Goal: Task Accomplishment & Management: Complete application form

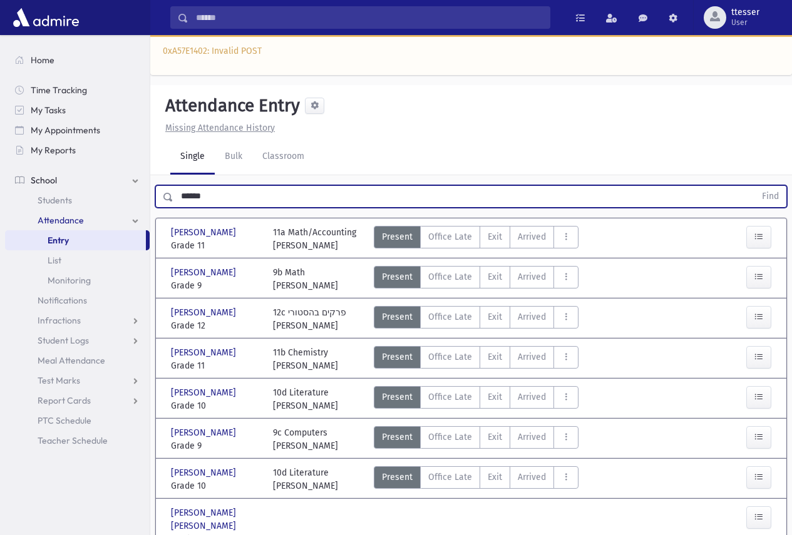
drag, startPoint x: 230, startPoint y: 202, endPoint x: 162, endPoint y: 205, distance: 69.0
click at [167, 205] on div "****** Find" at bounding box center [471, 196] width 632 height 23
click at [755, 186] on button "Find" at bounding box center [771, 196] width 32 height 21
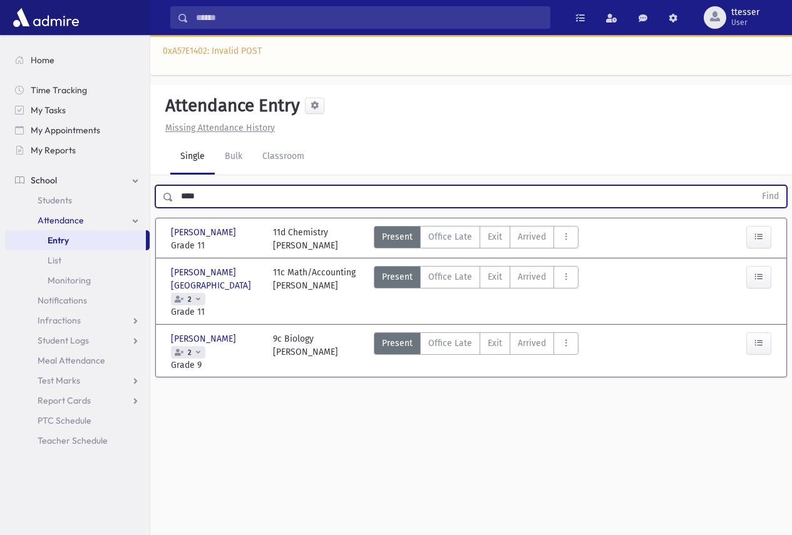
click at [772, 333] on div at bounding box center [751, 352] width 51 height 39
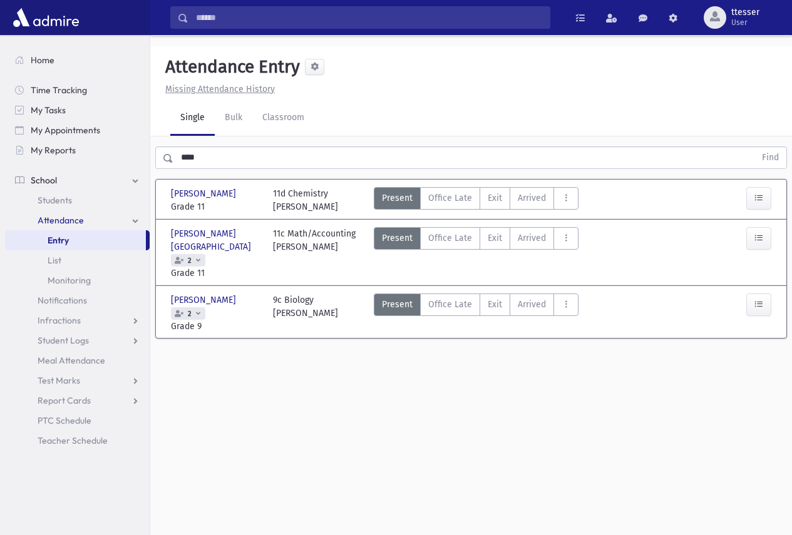
scroll to position [78, 0]
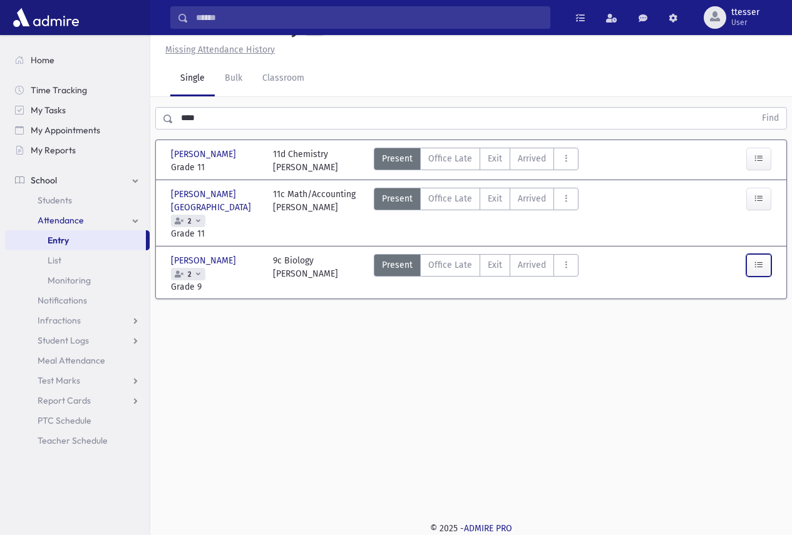
click at [767, 254] on button "button" at bounding box center [758, 265] width 25 height 23
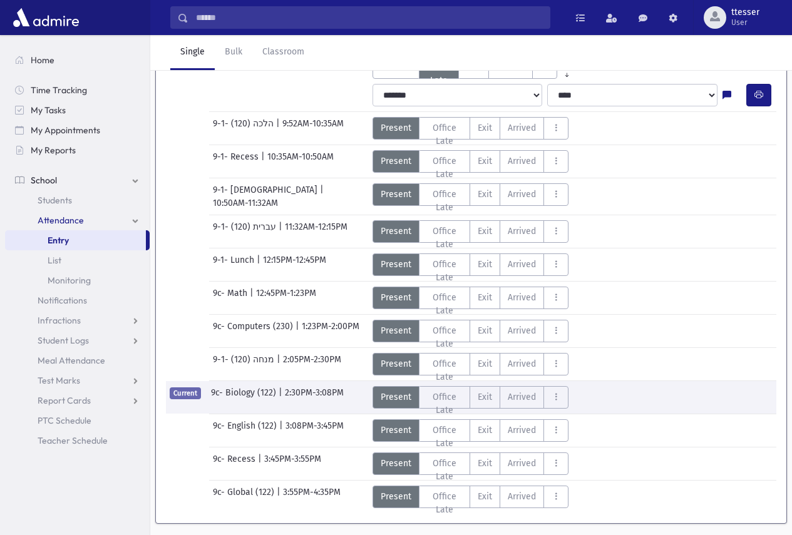
scroll to position [409, 0]
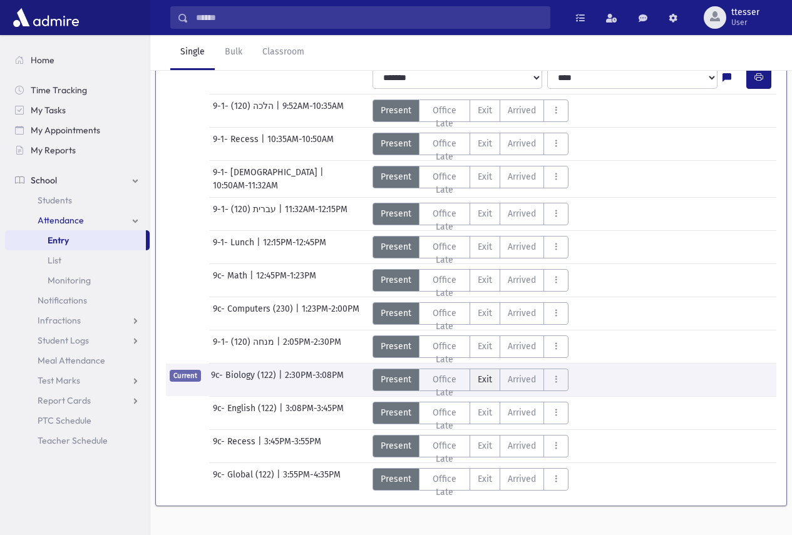
click at [490, 373] on span "Exit" at bounding box center [485, 379] width 14 height 13
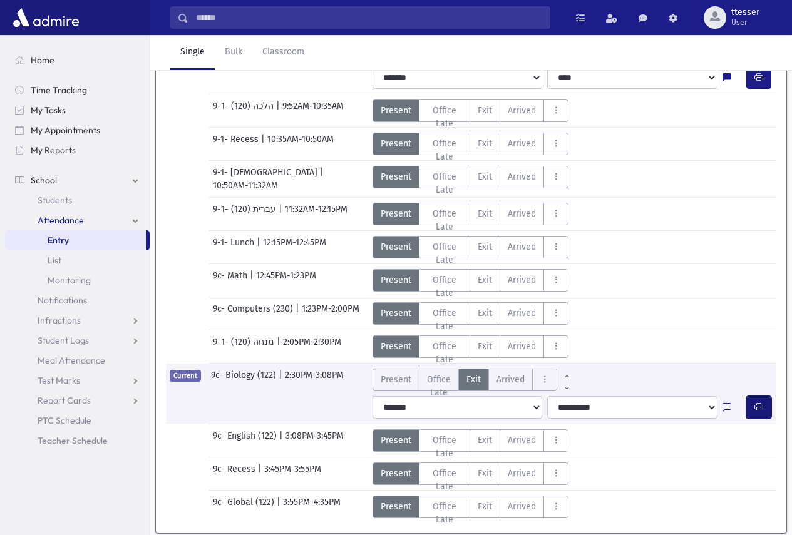
click at [754, 396] on button "button" at bounding box center [758, 407] width 25 height 23
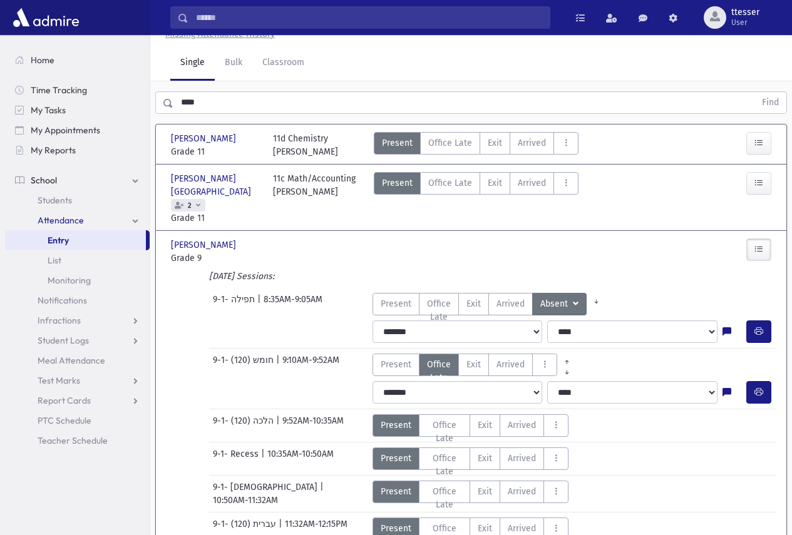
scroll to position [0, 0]
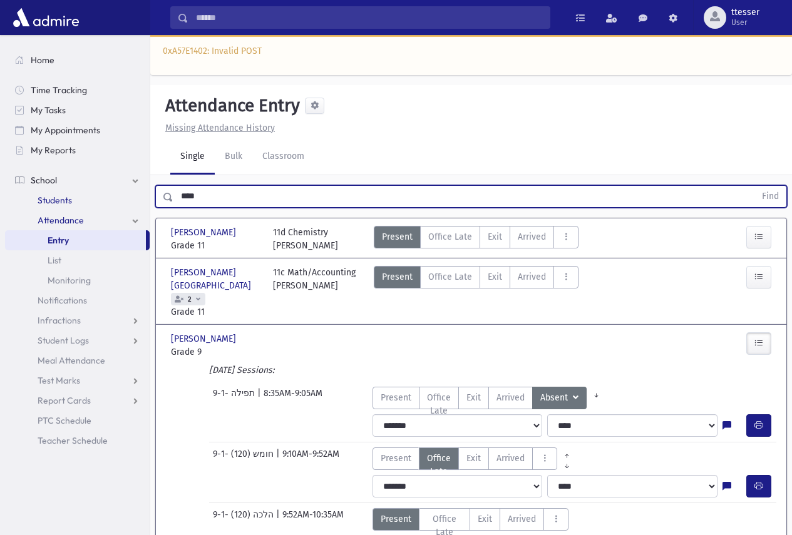
drag, startPoint x: 203, startPoint y: 197, endPoint x: 119, endPoint y: 196, distance: 83.9
click at [126, 196] on div "Search Results Students" at bounding box center [396, 494] width 792 height 989
click at [755, 186] on button "Find" at bounding box center [771, 196] width 32 height 21
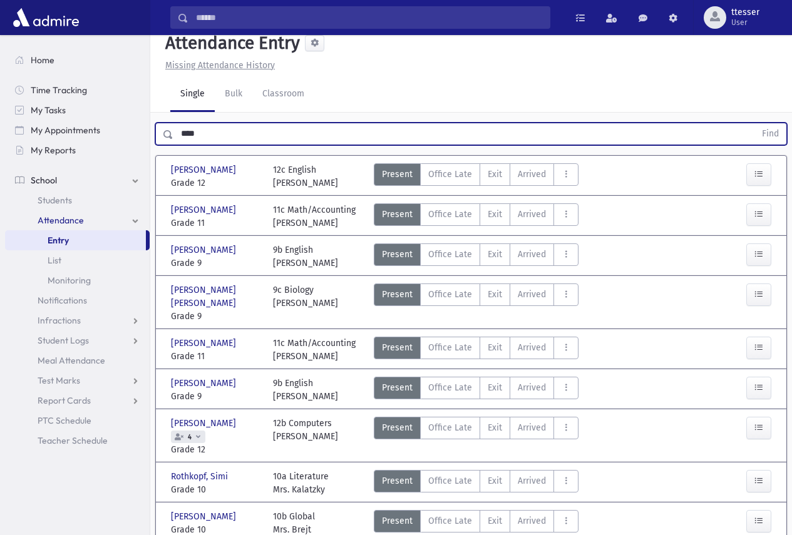
scroll to position [125, 0]
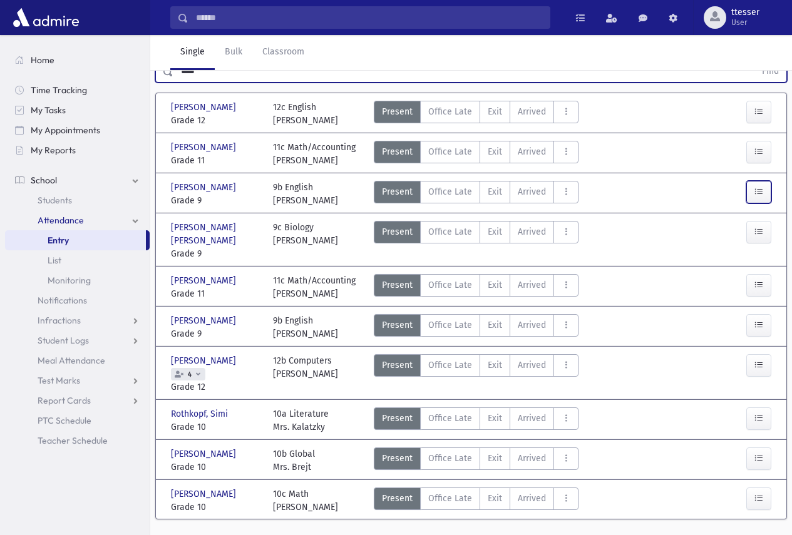
click at [751, 193] on button "button" at bounding box center [758, 192] width 25 height 23
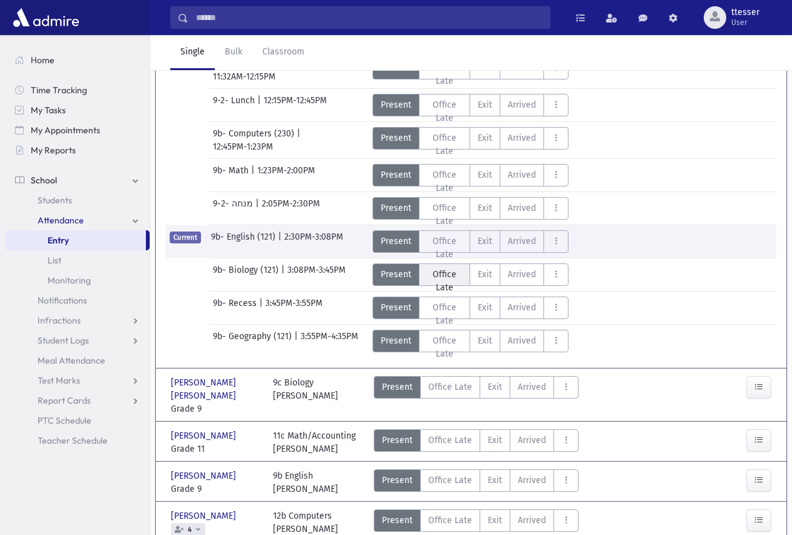
scroll to position [475, 0]
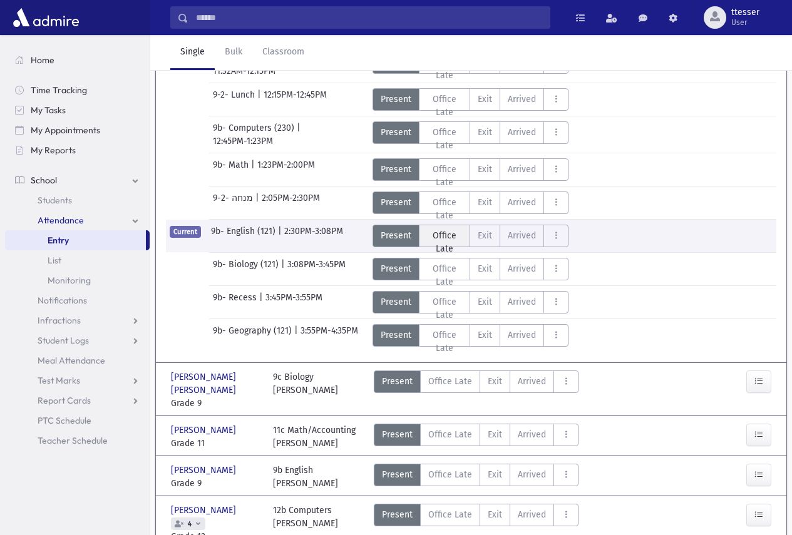
click at [437, 232] on span "Office Late" at bounding box center [445, 242] width 36 height 26
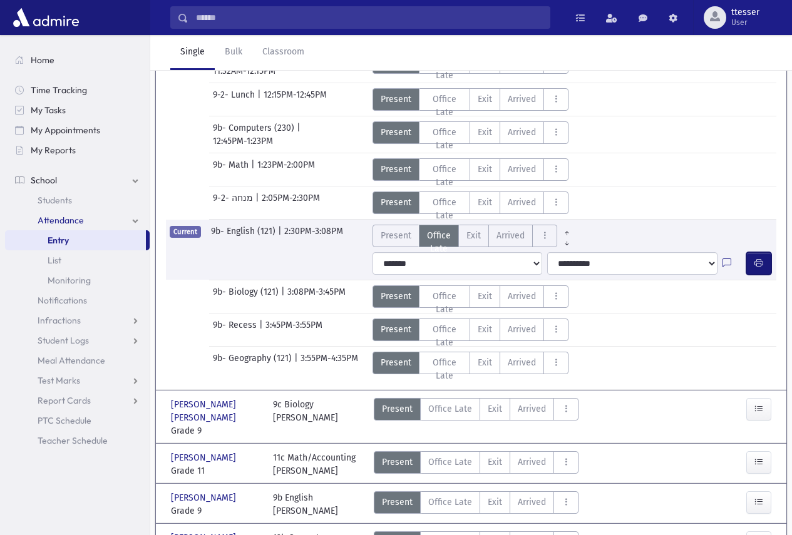
click at [761, 258] on icon "button" at bounding box center [759, 263] width 9 height 11
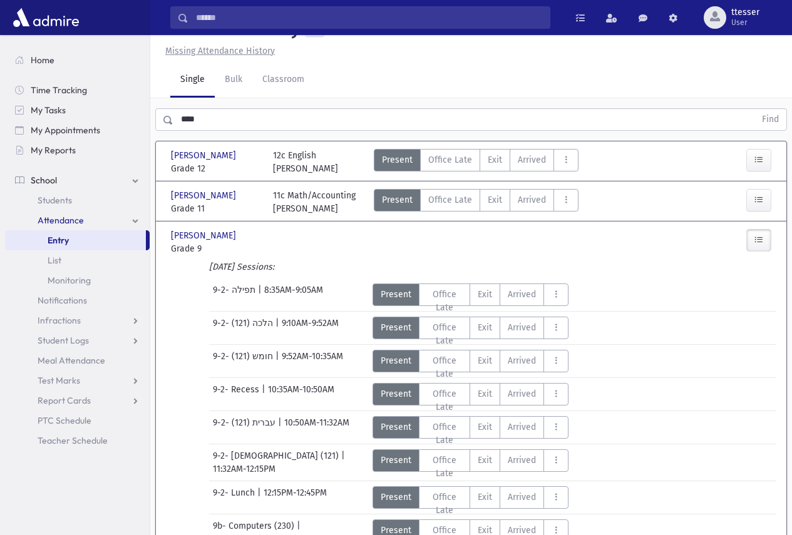
scroll to position [0, 0]
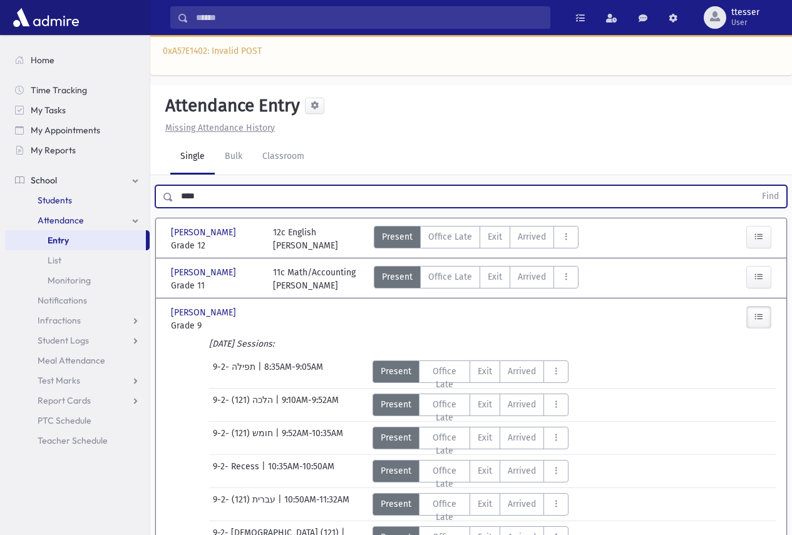
drag, startPoint x: 199, startPoint y: 194, endPoint x: 142, endPoint y: 199, distance: 57.8
click at [755, 186] on button "Find" at bounding box center [771, 196] width 32 height 21
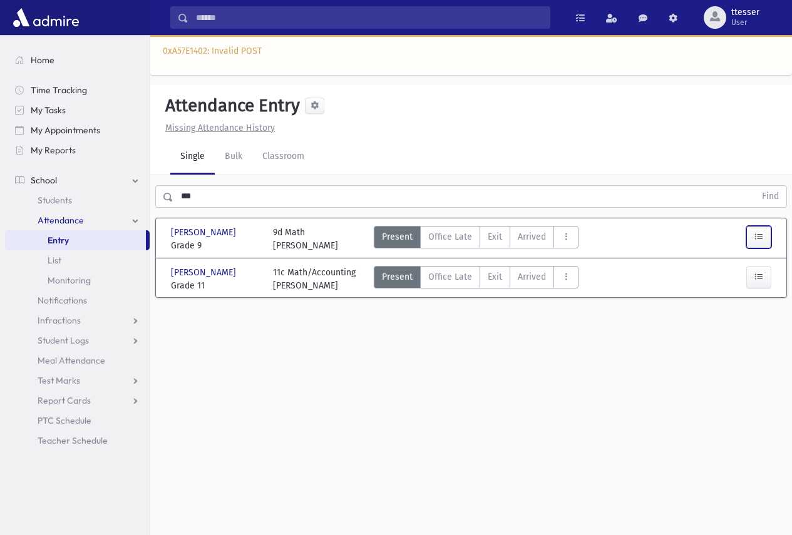
click at [753, 241] on button "button" at bounding box center [758, 237] width 25 height 23
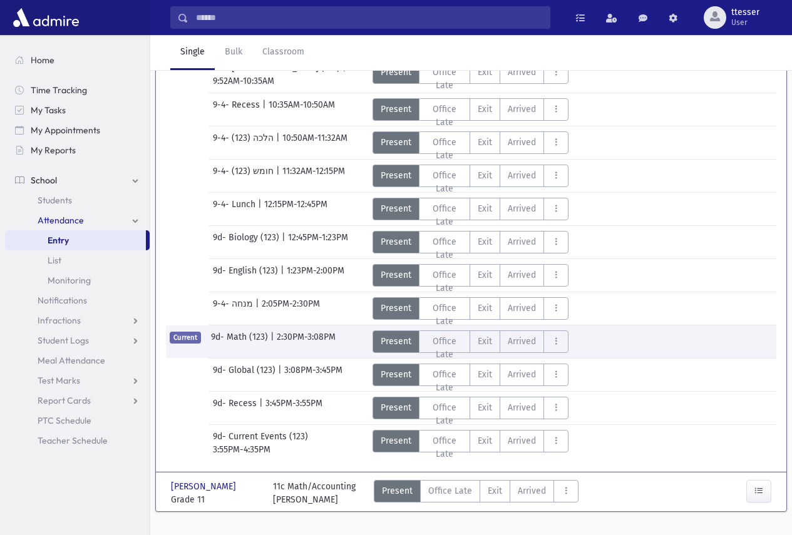
scroll to position [304, 0]
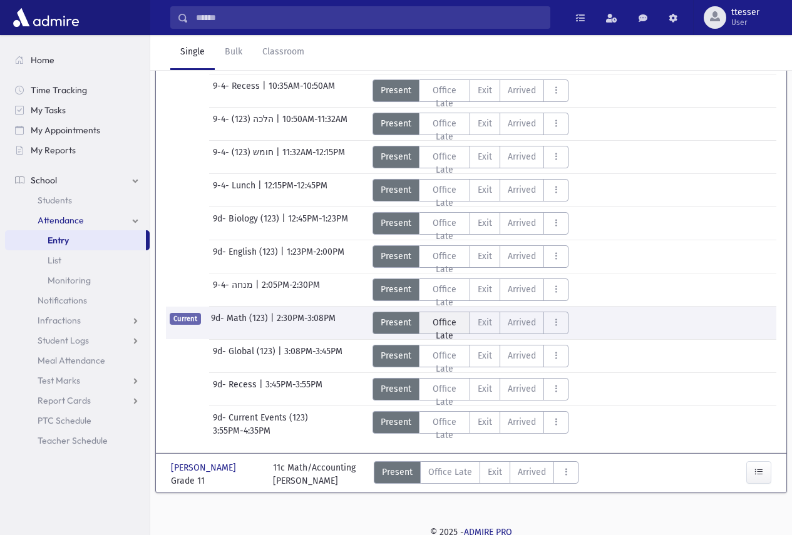
click at [434, 321] on span "Office Late" at bounding box center [445, 329] width 36 height 26
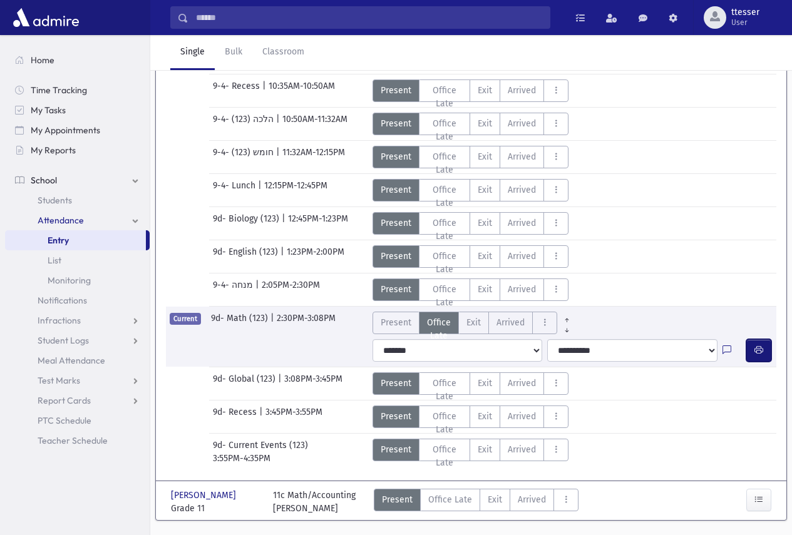
click at [767, 345] on button "button" at bounding box center [758, 350] width 25 height 23
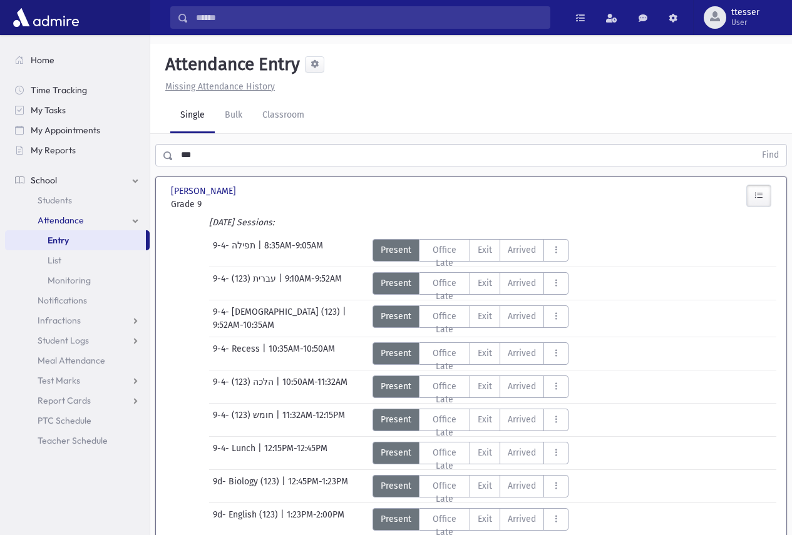
scroll to position [0, 0]
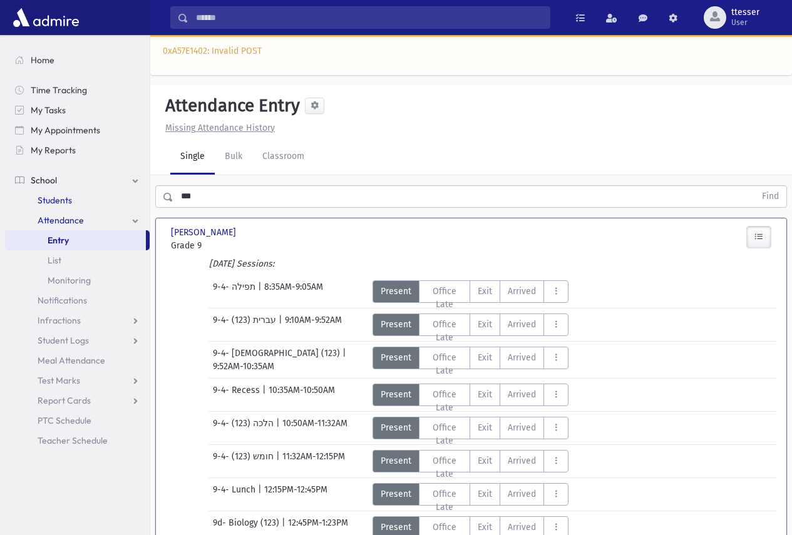
click at [135, 204] on div "Search Results Students" at bounding box center [396, 435] width 792 height 871
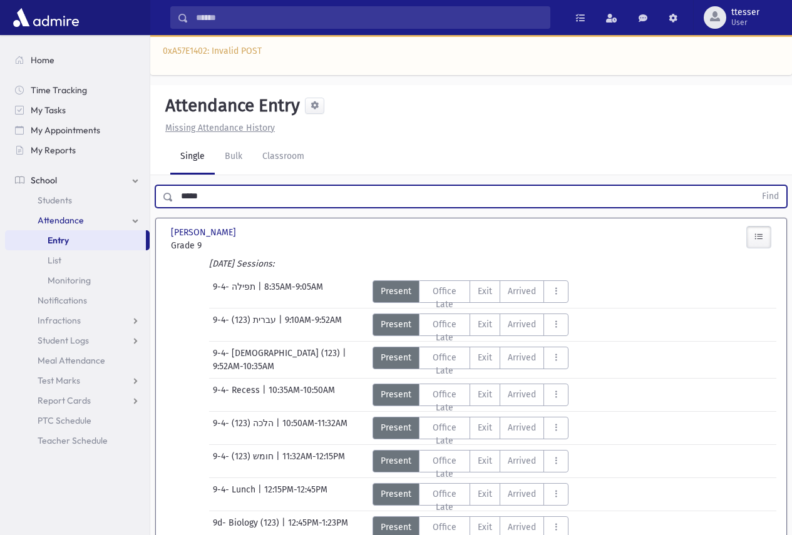
click at [755, 186] on button "Find" at bounding box center [771, 196] width 32 height 21
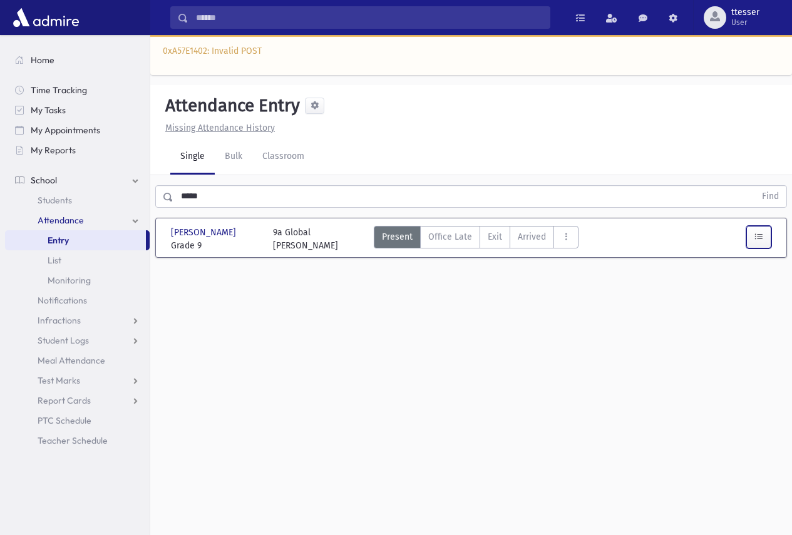
click at [770, 243] on button "button" at bounding box center [758, 237] width 25 height 23
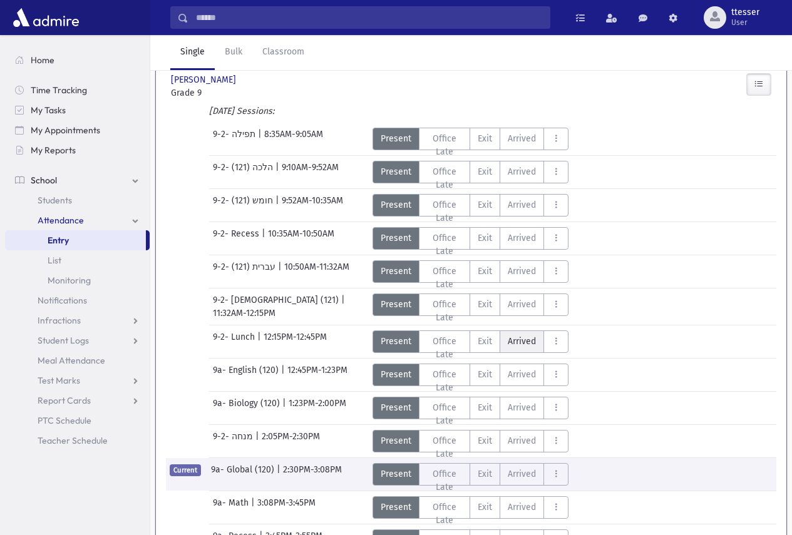
scroll to position [261, 0]
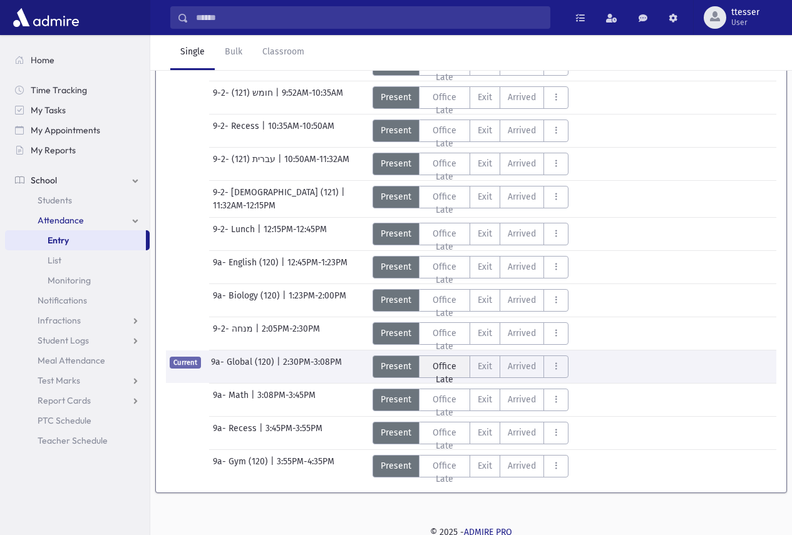
click at [450, 360] on span "Office Late" at bounding box center [445, 373] width 36 height 26
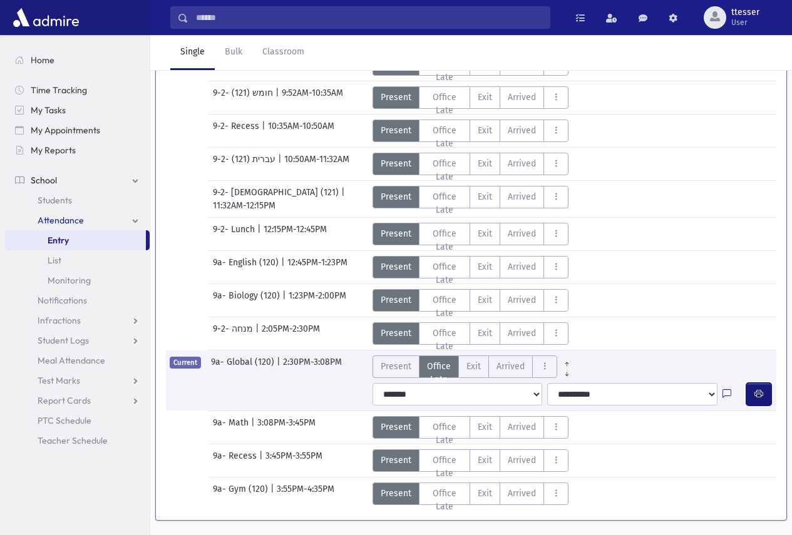
click at [762, 389] on icon "button" at bounding box center [759, 394] width 9 height 11
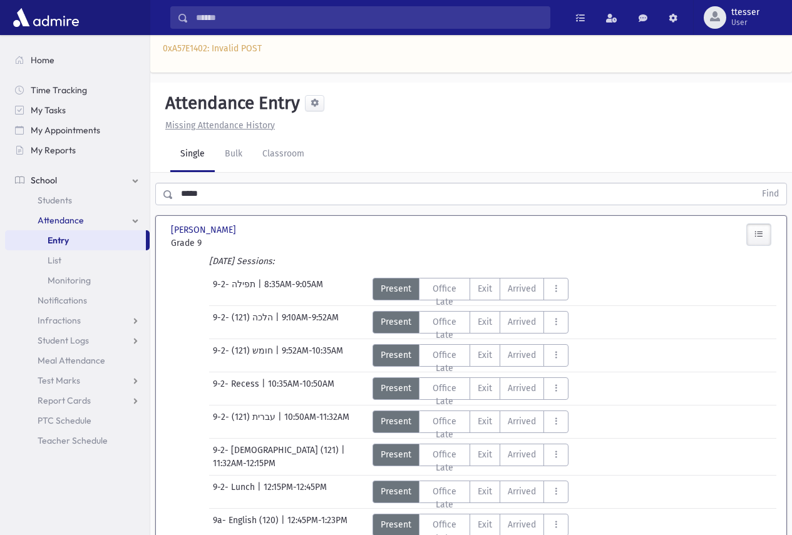
scroll to position [0, 0]
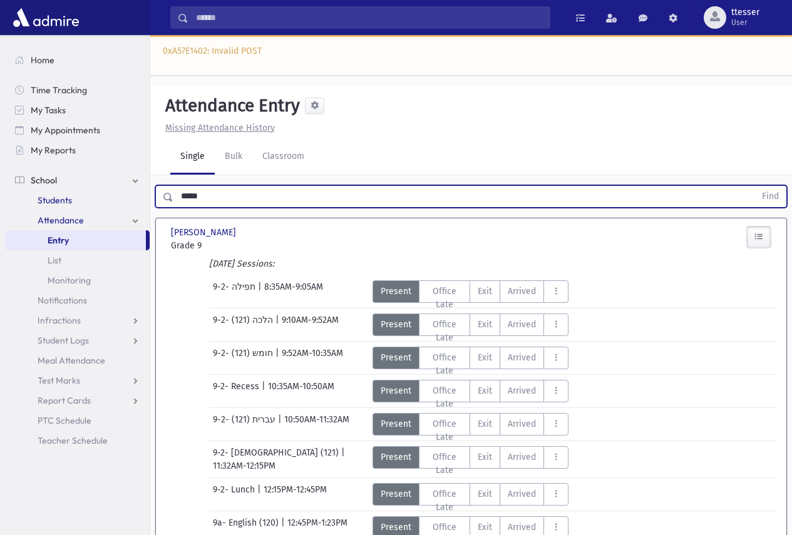
drag, startPoint x: 212, startPoint y: 190, endPoint x: 95, endPoint y: 187, distance: 117.1
click at [115, 191] on div "Search Results Students" at bounding box center [396, 413] width 792 height 827
type input "**"
click at [755, 186] on button "Find" at bounding box center [771, 196] width 32 height 21
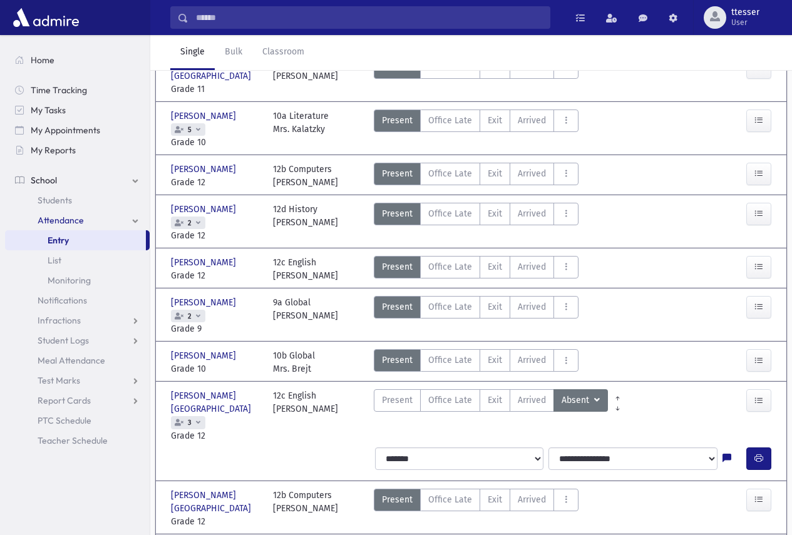
scroll to position [634, 0]
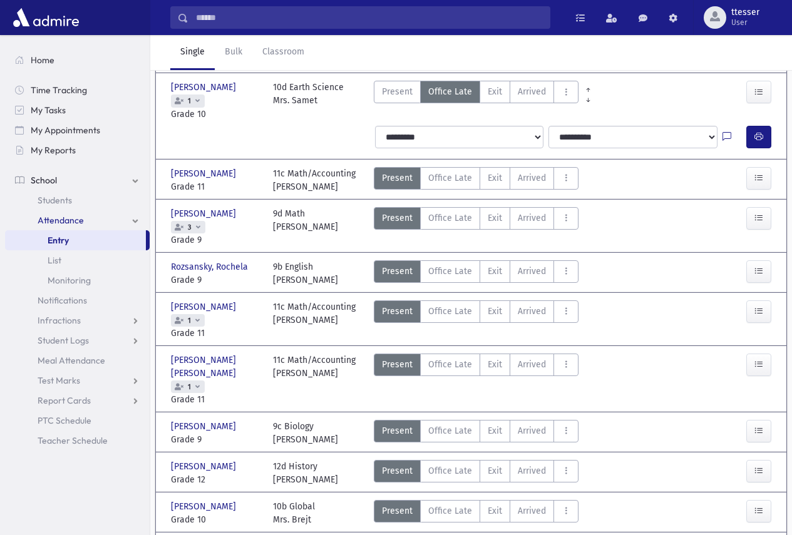
scroll to position [706, 0]
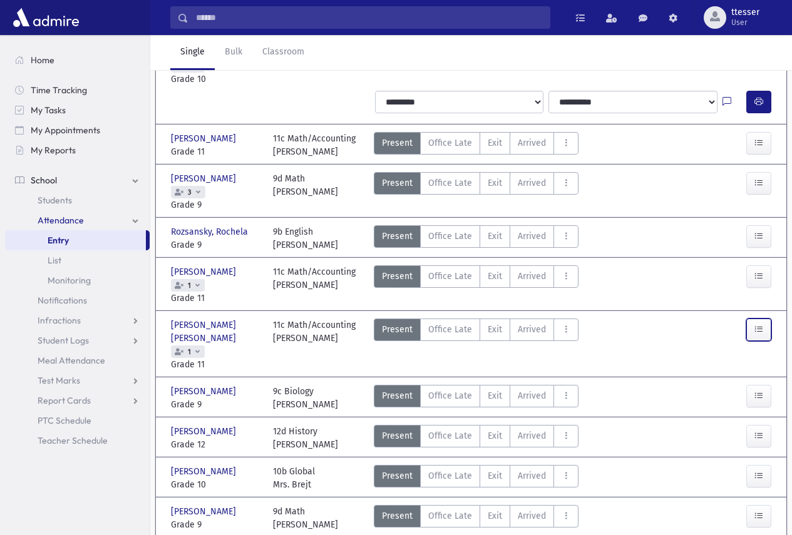
click at [764, 319] on button "button" at bounding box center [758, 330] width 25 height 23
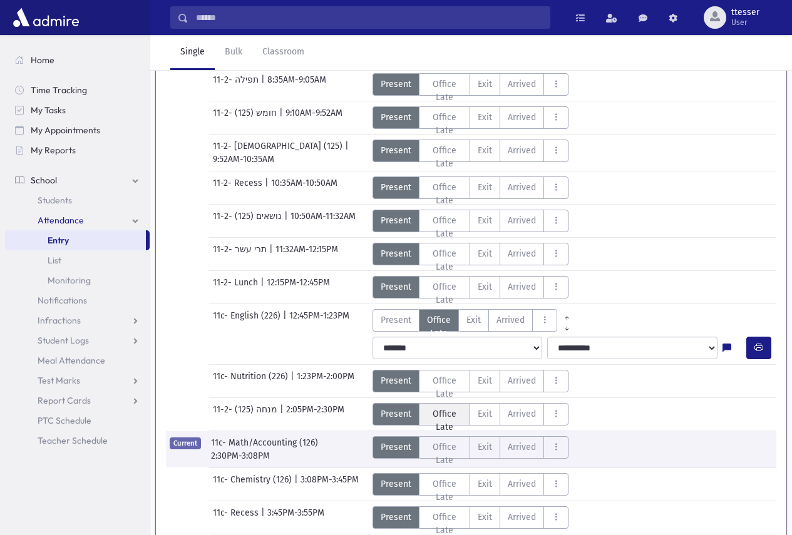
scroll to position [1207, 0]
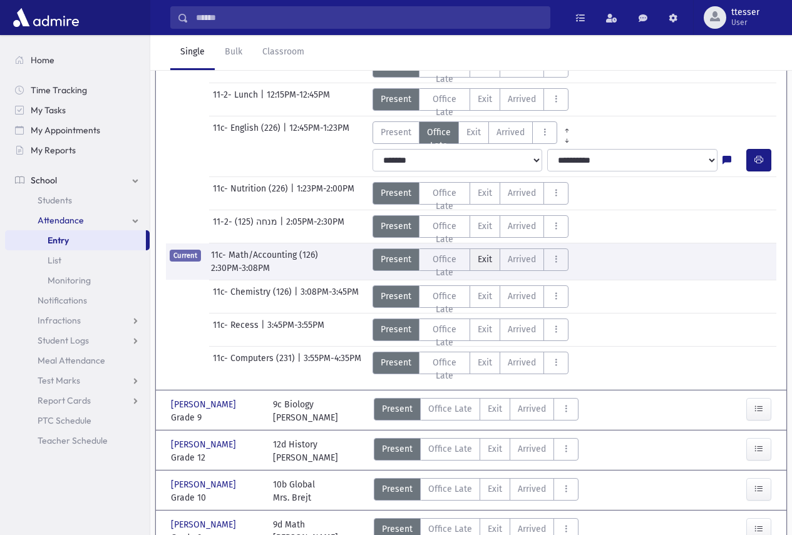
click at [483, 253] on span "Exit" at bounding box center [485, 259] width 14 height 13
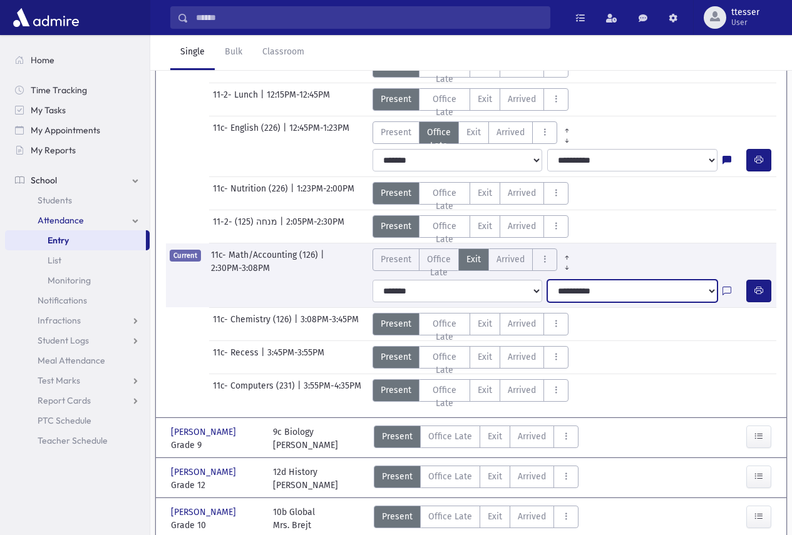
click at [599, 280] on select "**********" at bounding box center [632, 291] width 170 height 23
select select "**********"
click at [547, 280] on select "**********" at bounding box center [632, 291] width 170 height 23
click at [572, 259] on link "AttTypes" at bounding box center [566, 264] width 19 height 10
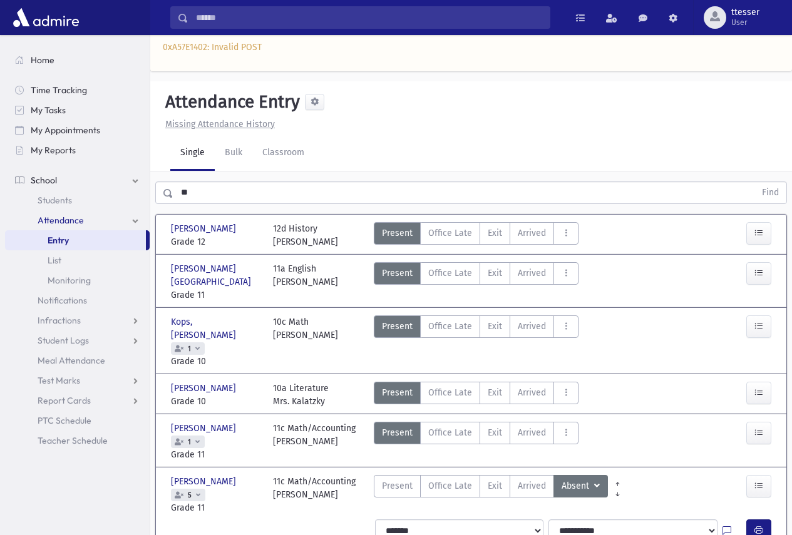
scroll to position [0, 0]
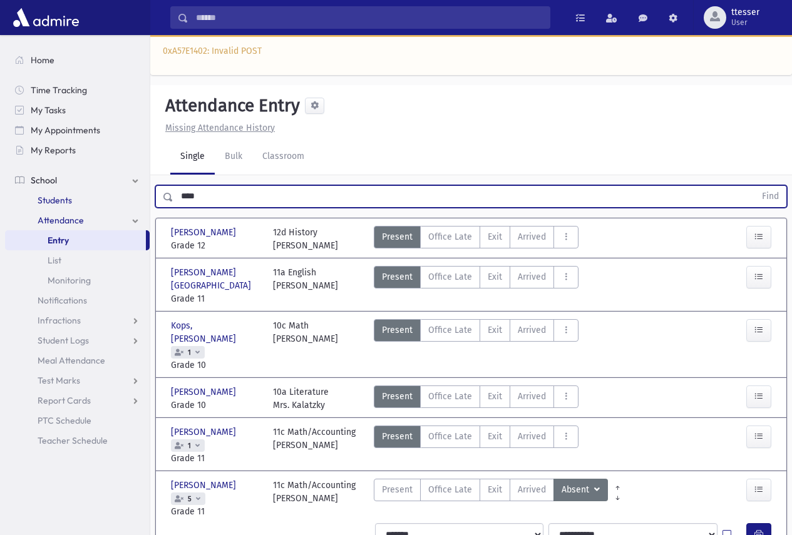
click at [755, 186] on button "Find" at bounding box center [771, 196] width 32 height 21
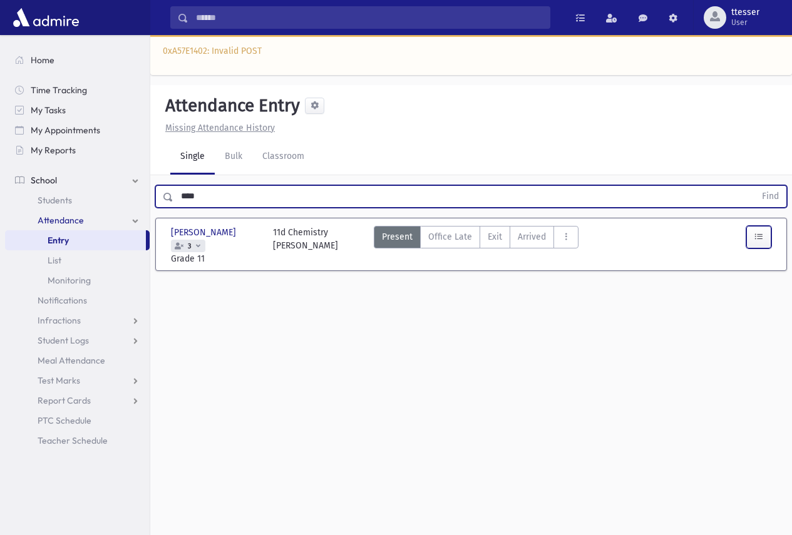
click at [748, 244] on button "button" at bounding box center [758, 237] width 25 height 23
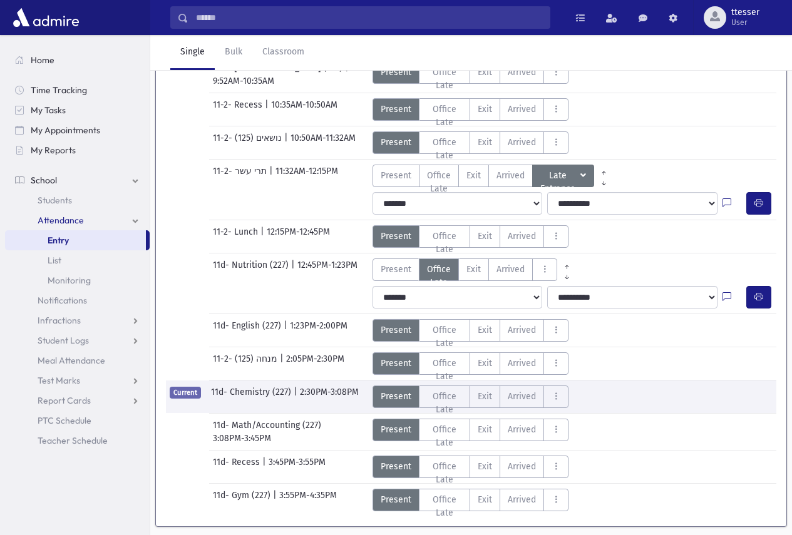
scroll to position [347, 0]
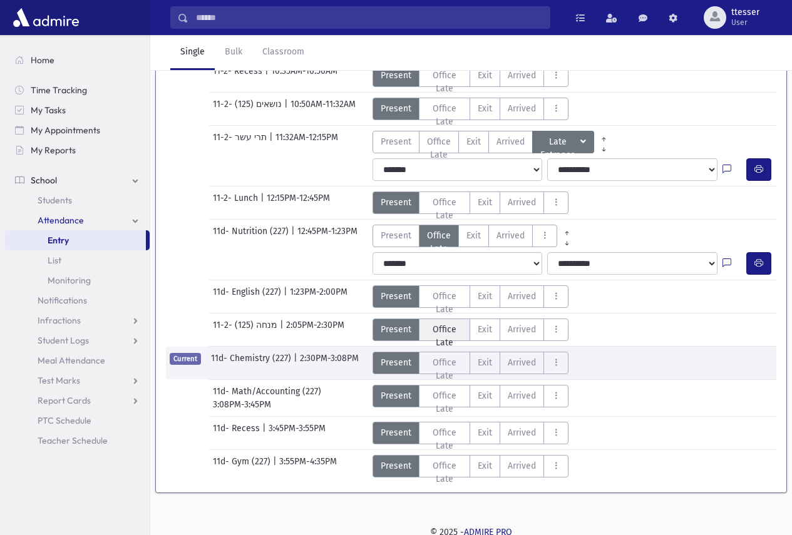
click at [441, 345] on span "Office Late" at bounding box center [445, 336] width 36 height 26
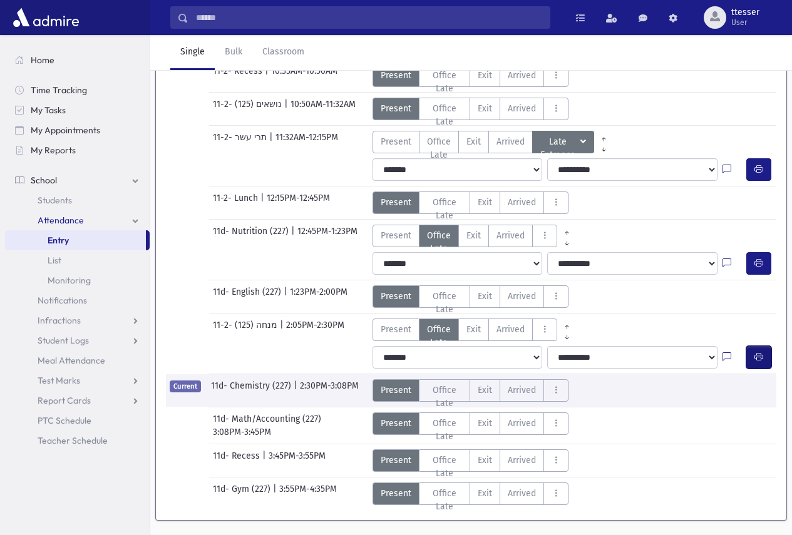
click at [761, 352] on icon "button" at bounding box center [759, 357] width 9 height 11
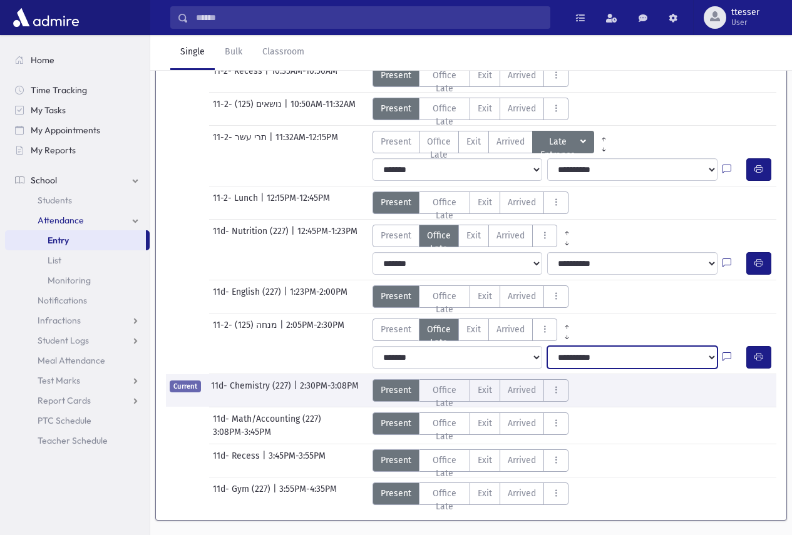
click at [636, 350] on select "**********" at bounding box center [632, 357] width 170 height 23
click at [547, 346] on select "**********" at bounding box center [632, 357] width 170 height 23
drag, startPoint x: 209, startPoint y: 192, endPoint x: 119, endPoint y: 203, distance: 90.2
click at [123, 202] on div "Search Results Students" at bounding box center [396, 110] width 792 height 914
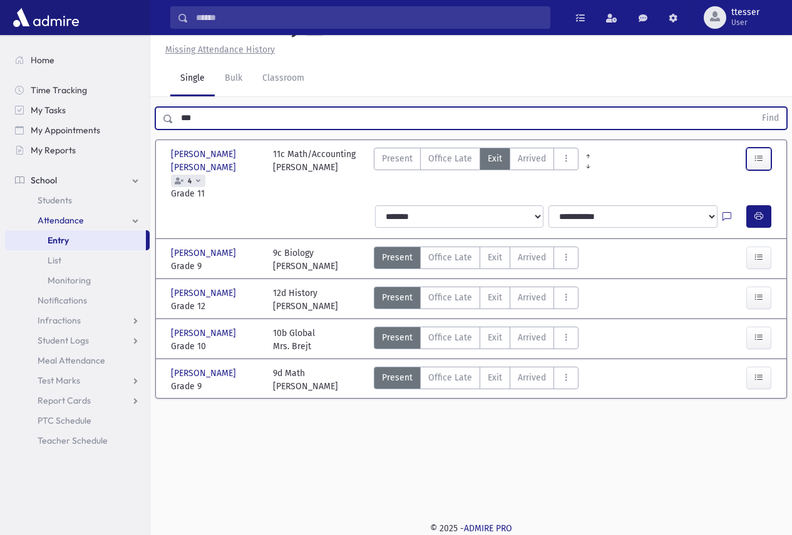
click at [765, 170] on button "button" at bounding box center [758, 159] width 25 height 23
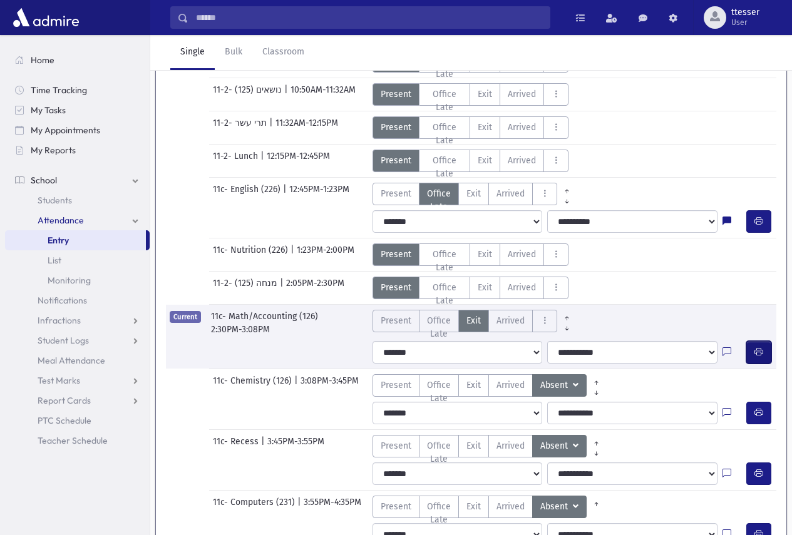
click at [761, 347] on span "button" at bounding box center [759, 352] width 9 height 11
drag, startPoint x: 148, startPoint y: 196, endPoint x: 130, endPoint y: 197, distance: 18.2
click at [134, 197] on div "Search Results Students" at bounding box center [396, 210] width 792 height 1115
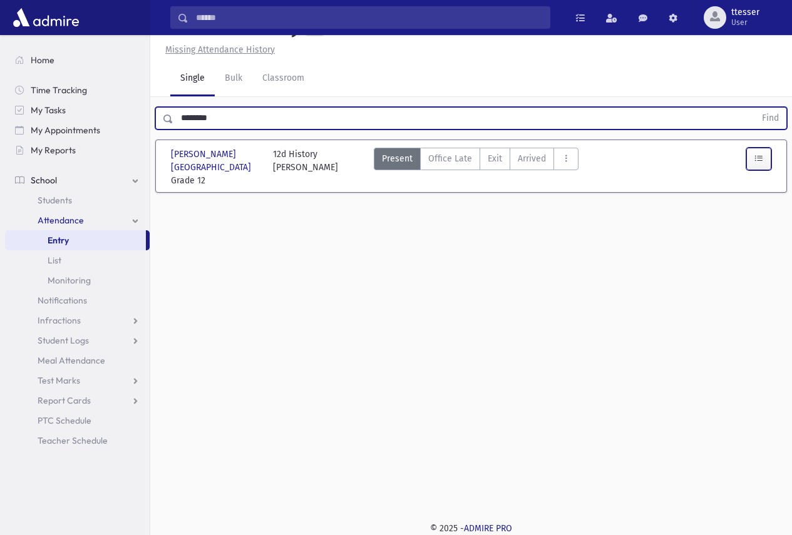
click at [758, 164] on icon "button" at bounding box center [759, 158] width 9 height 11
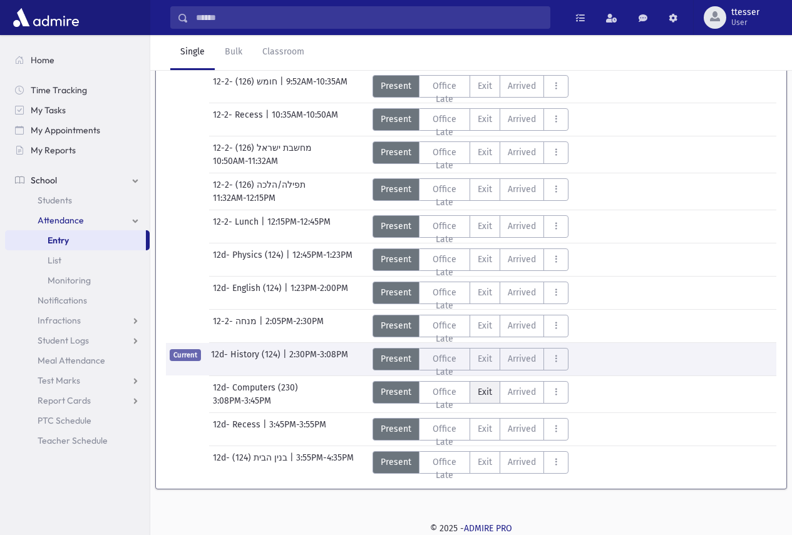
click at [492, 394] on label "Exit EX" at bounding box center [485, 392] width 31 height 23
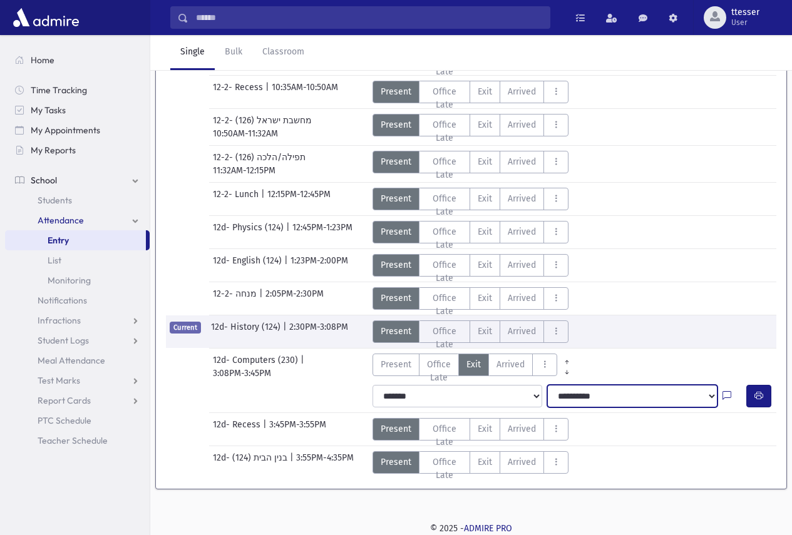
click at [589, 408] on select "**********" at bounding box center [632, 396] width 170 height 23
click at [547, 408] on select "**********" at bounding box center [632, 396] width 170 height 23
click at [569, 378] on icon "AttTypes" at bounding box center [567, 372] width 8 height 9
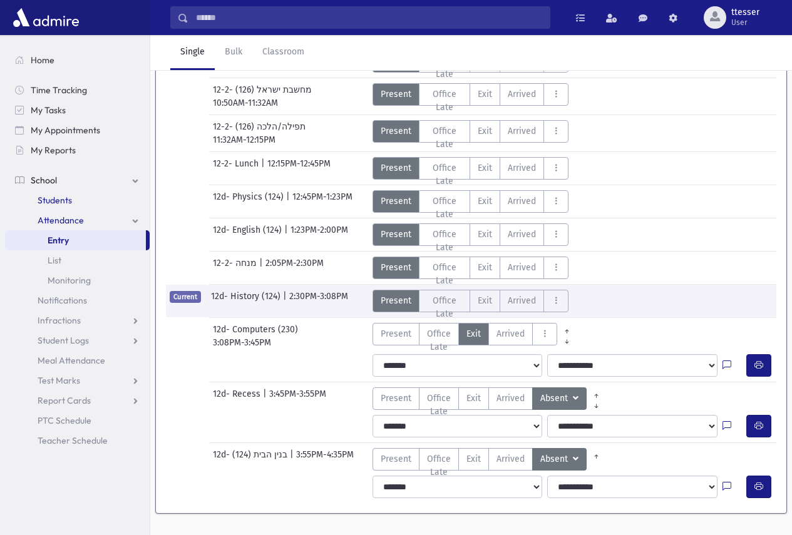
drag, startPoint x: 233, startPoint y: 197, endPoint x: 39, endPoint y: 205, distance: 193.6
click at [46, 208] on div "Search Results Students" at bounding box center [396, 106] width 792 height 907
type input "*********"
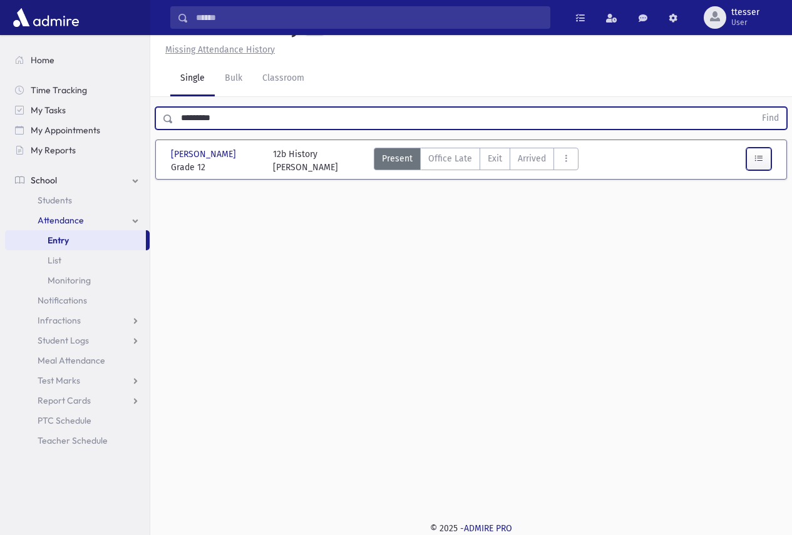
click at [748, 170] on button "button" at bounding box center [758, 159] width 25 height 23
